Goal: Task Accomplishment & Management: Manage account settings

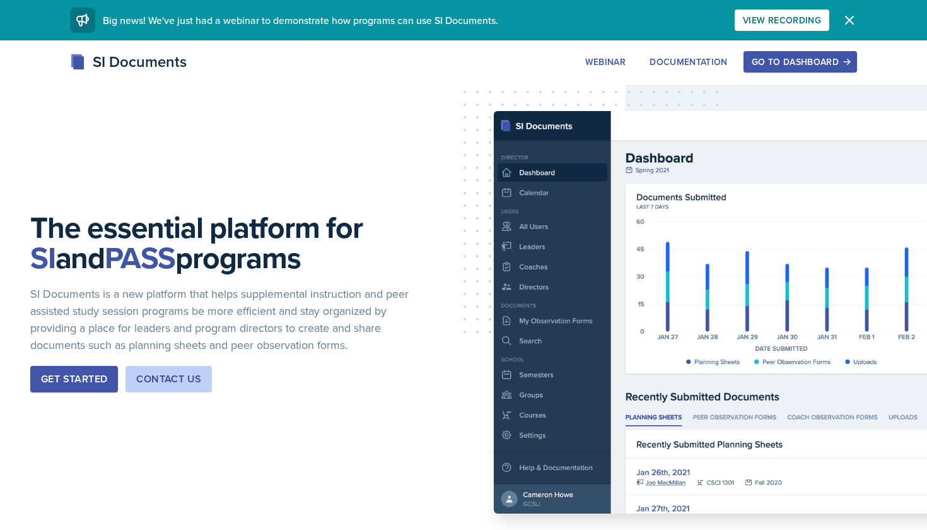
click at [840, 61] on div "Go to Dashboard" at bounding box center [800, 62] width 97 height 10
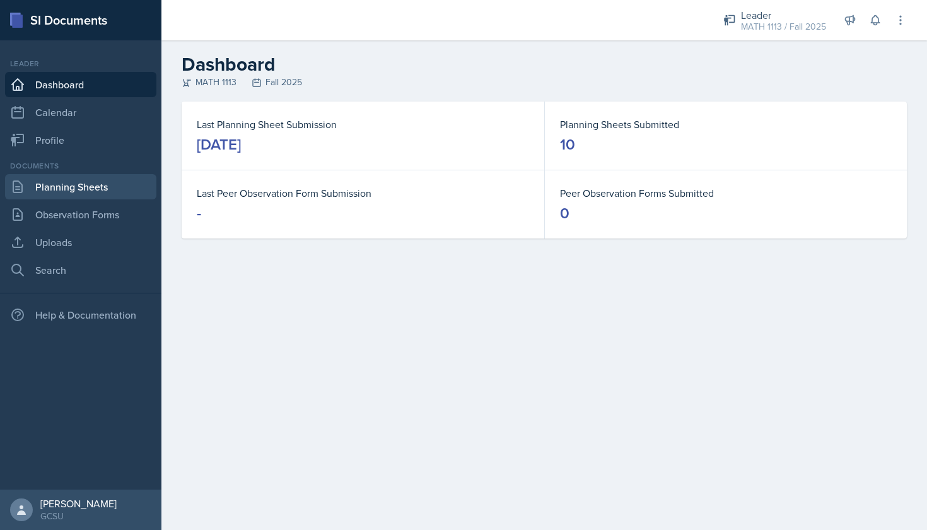
click at [62, 182] on link "Planning Sheets" at bounding box center [80, 186] width 151 height 25
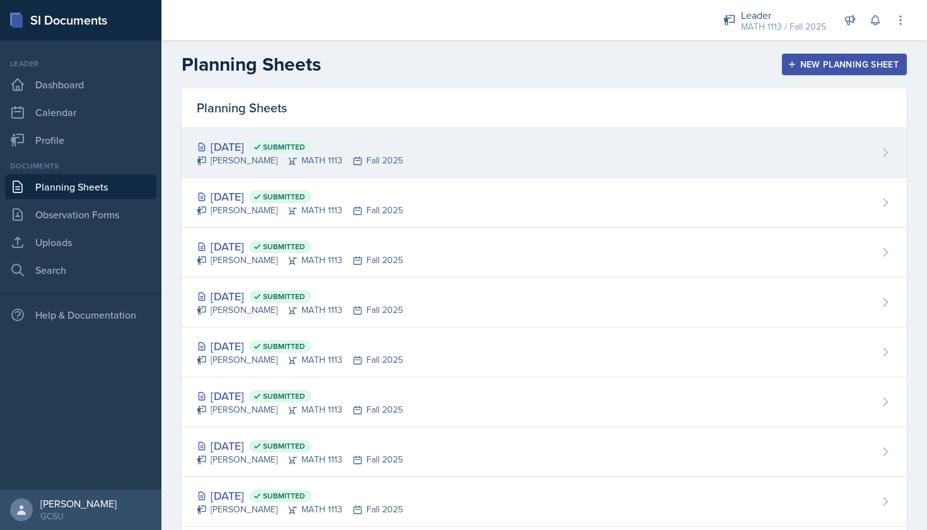
click at [294, 162] on div "[PERSON_NAME] MATH 1113 Fall 2025" at bounding box center [300, 160] width 206 height 13
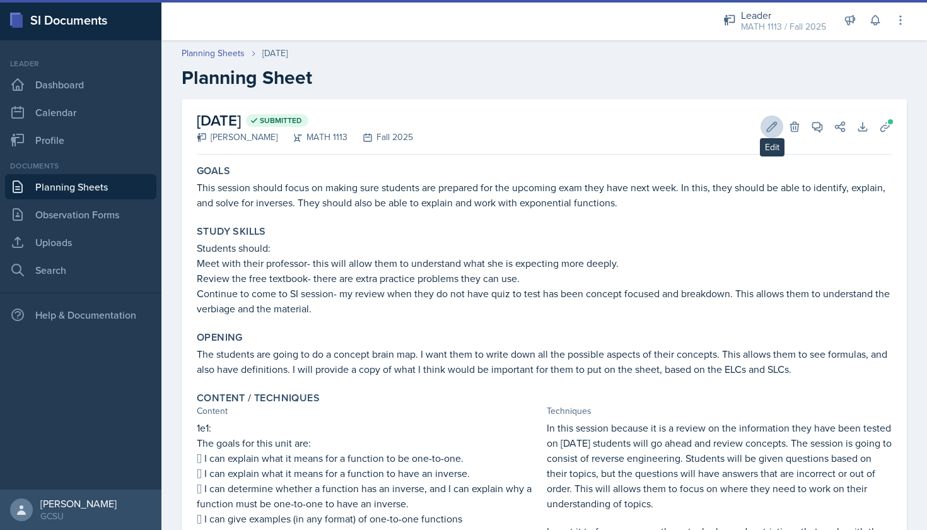
click at [781, 124] on button "Edit" at bounding box center [772, 126] width 23 height 23
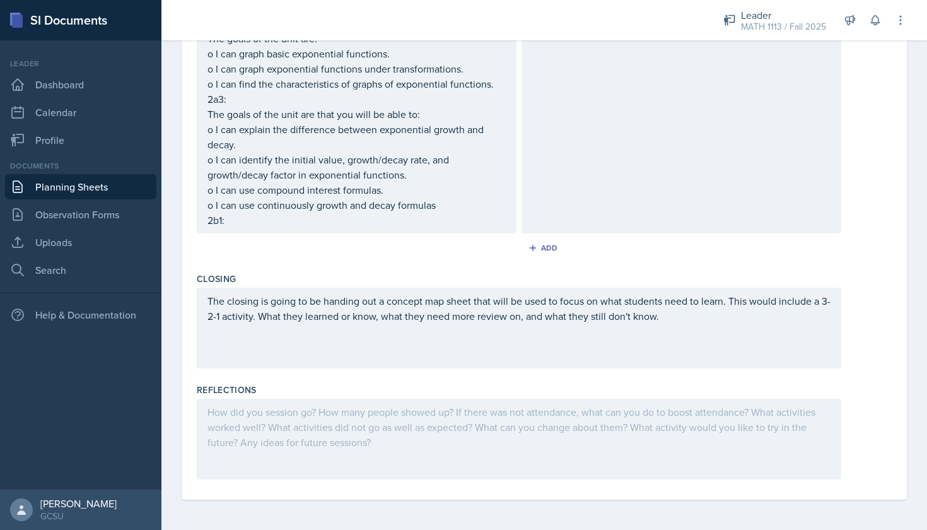
scroll to position [778, 0]
click at [351, 449] on div at bounding box center [519, 439] width 645 height 81
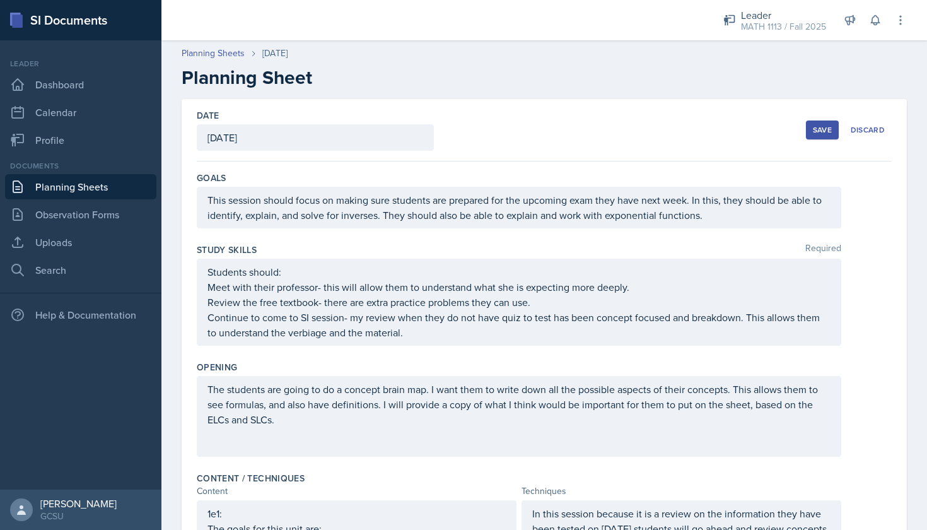
scroll to position [0, 0]
click at [810, 126] on button "Save" at bounding box center [822, 130] width 33 height 19
